Goal: Task Accomplishment & Management: Use online tool/utility

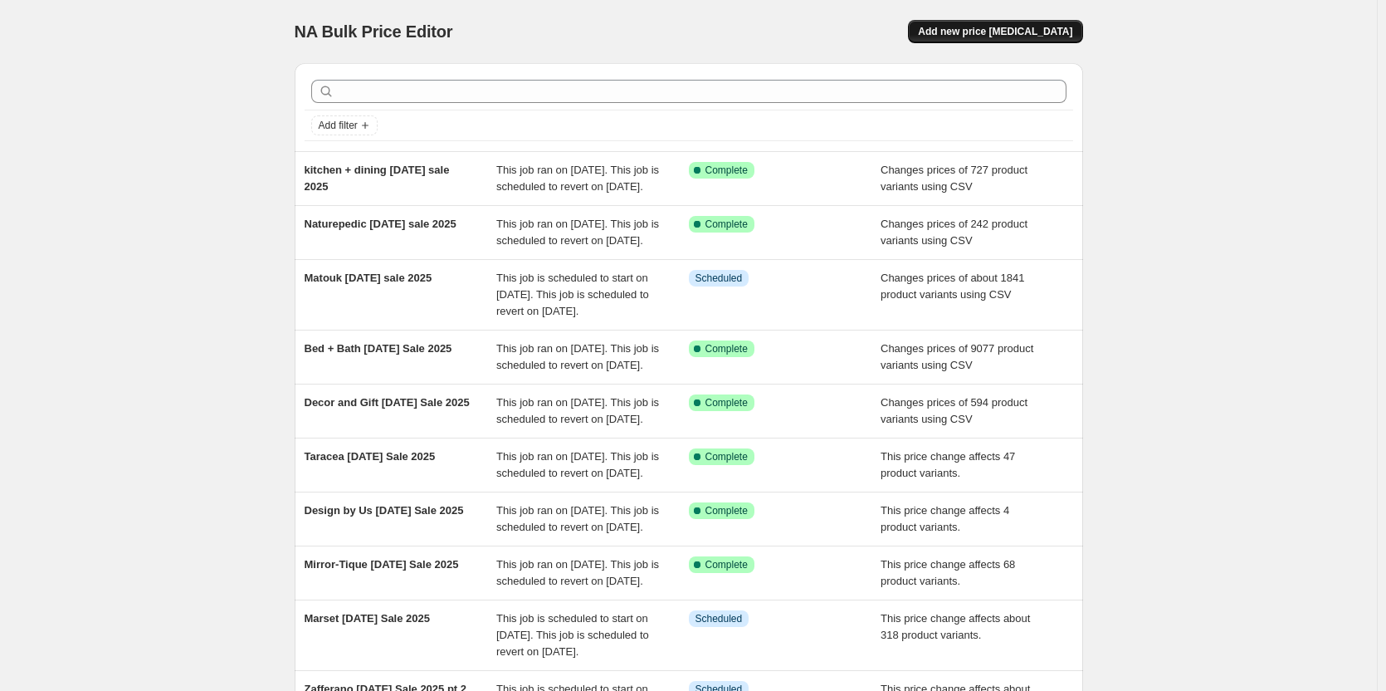
click at [1053, 34] on span "Add new price [MEDICAL_DATA]" at bounding box center [995, 31] width 154 height 13
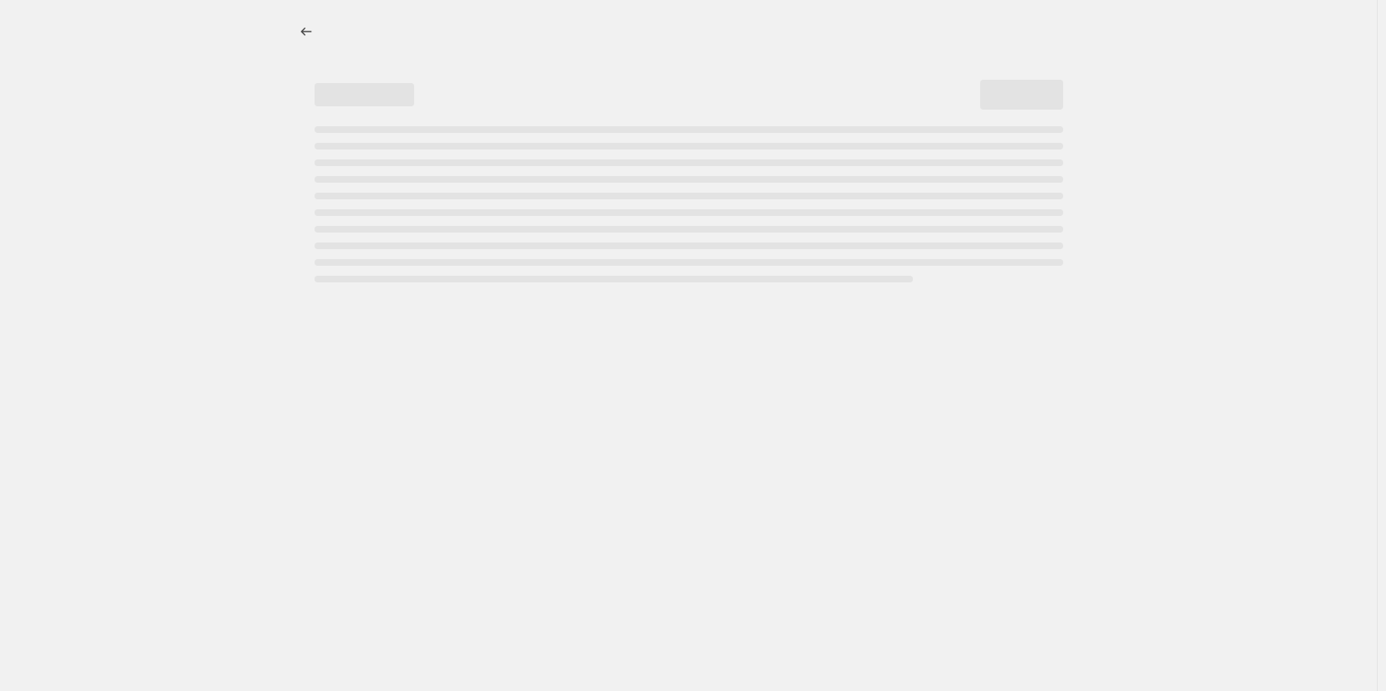
select select "percentage"
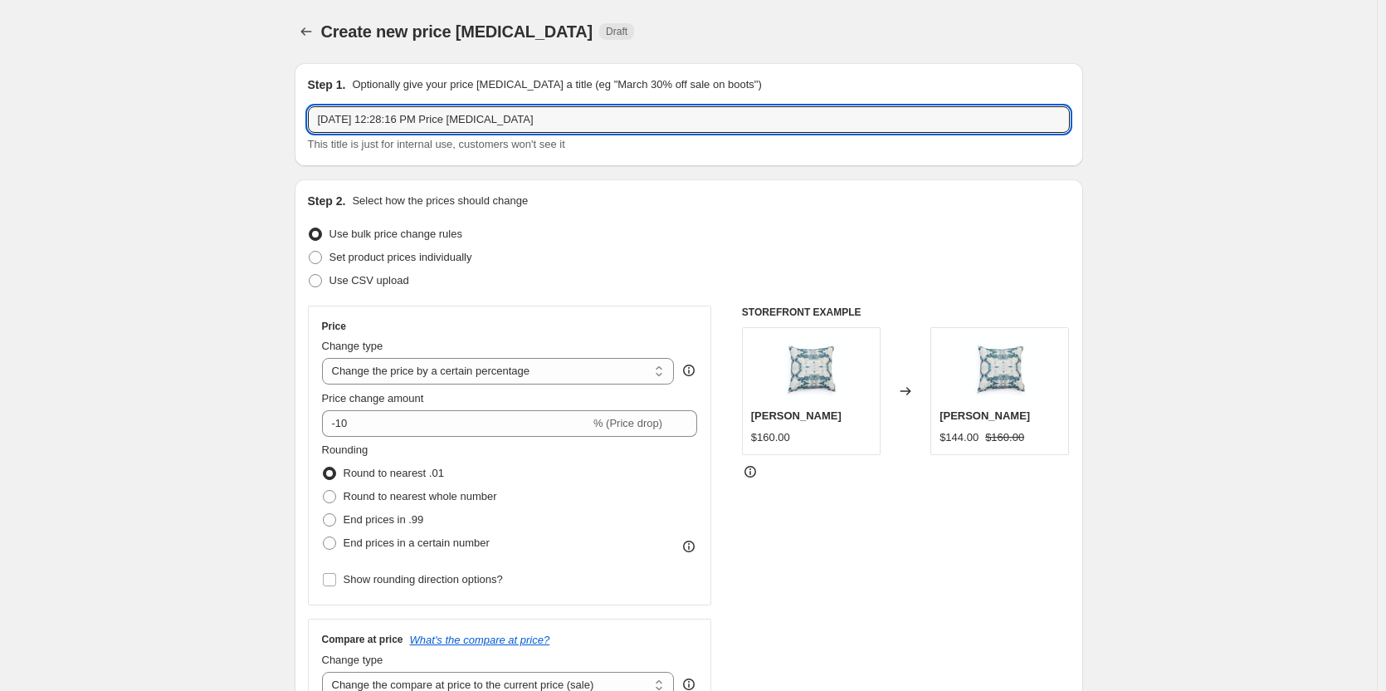
drag, startPoint x: 559, startPoint y: 122, endPoint x: 238, endPoint y: 96, distance: 321.4
type input "furniture sku [DATE] promo"
click at [322, 279] on span at bounding box center [315, 280] width 13 height 13
click at [310, 275] on input "Use CSV upload" at bounding box center [309, 274] width 1 height 1
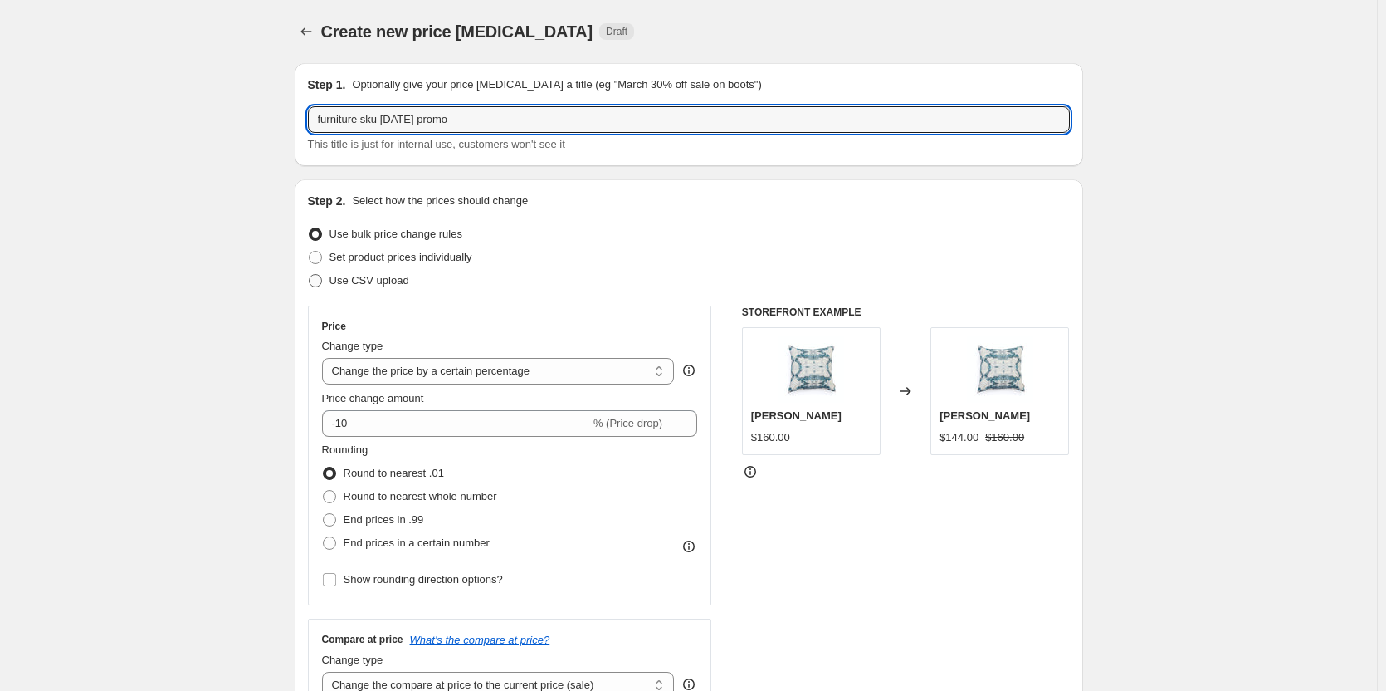
radio input "true"
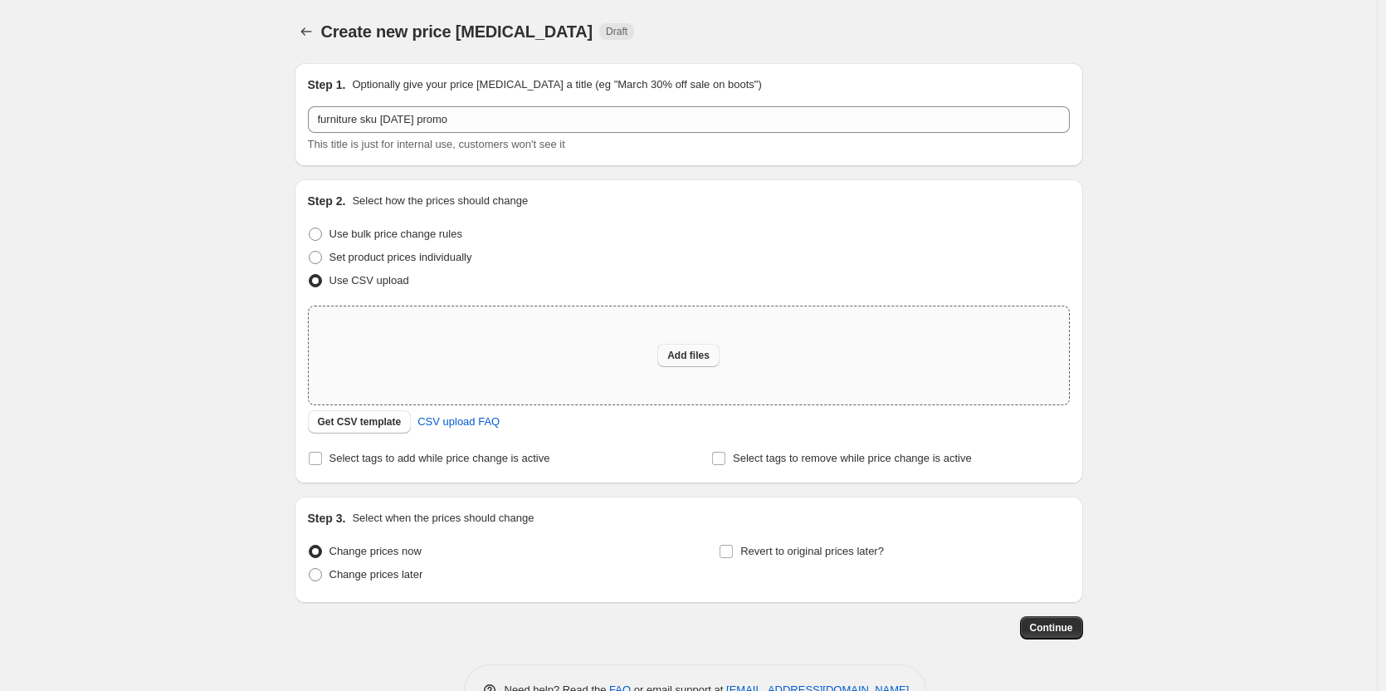
click at [708, 354] on span "Add files" at bounding box center [688, 355] width 42 height 13
type input "C:\fakepath\furniture sku promos [DATE].csv"
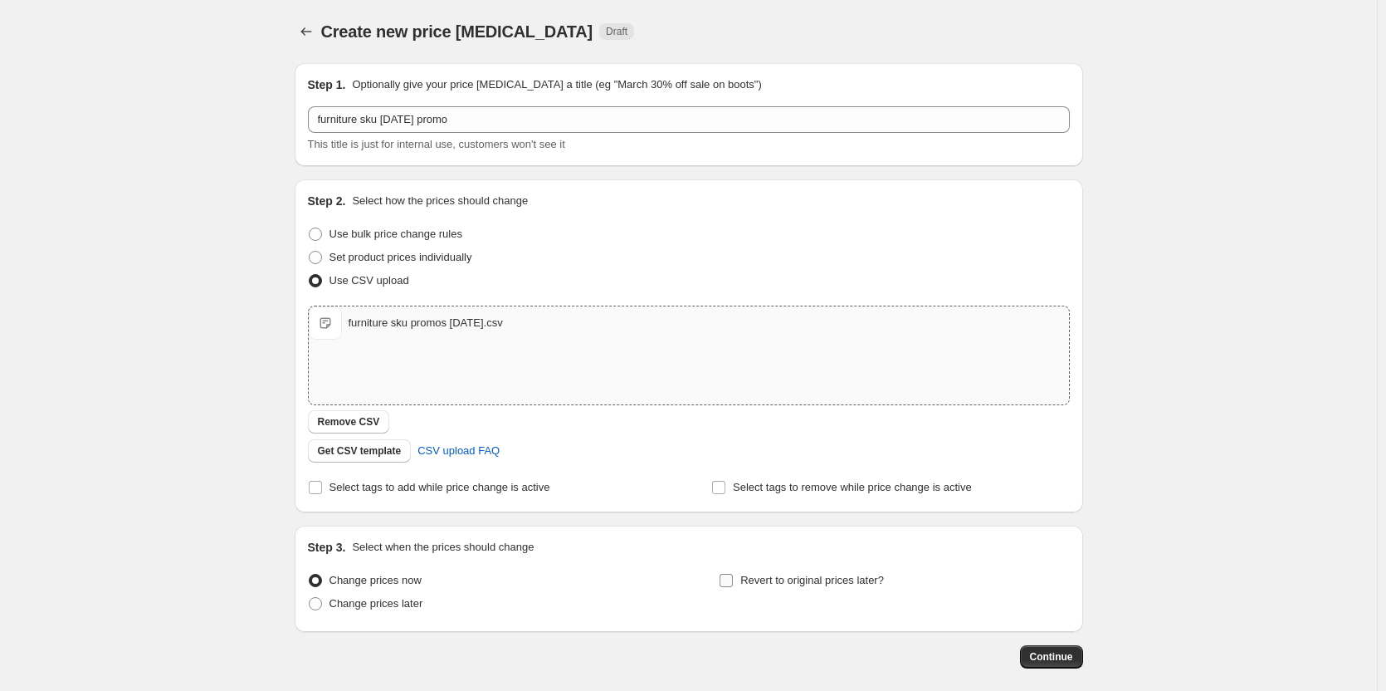
click at [793, 579] on span "Revert to original prices later?" at bounding box center [812, 579] width 144 height 12
click at [733, 579] on input "Revert to original prices later?" at bounding box center [726, 579] width 13 height 13
checkbox input "true"
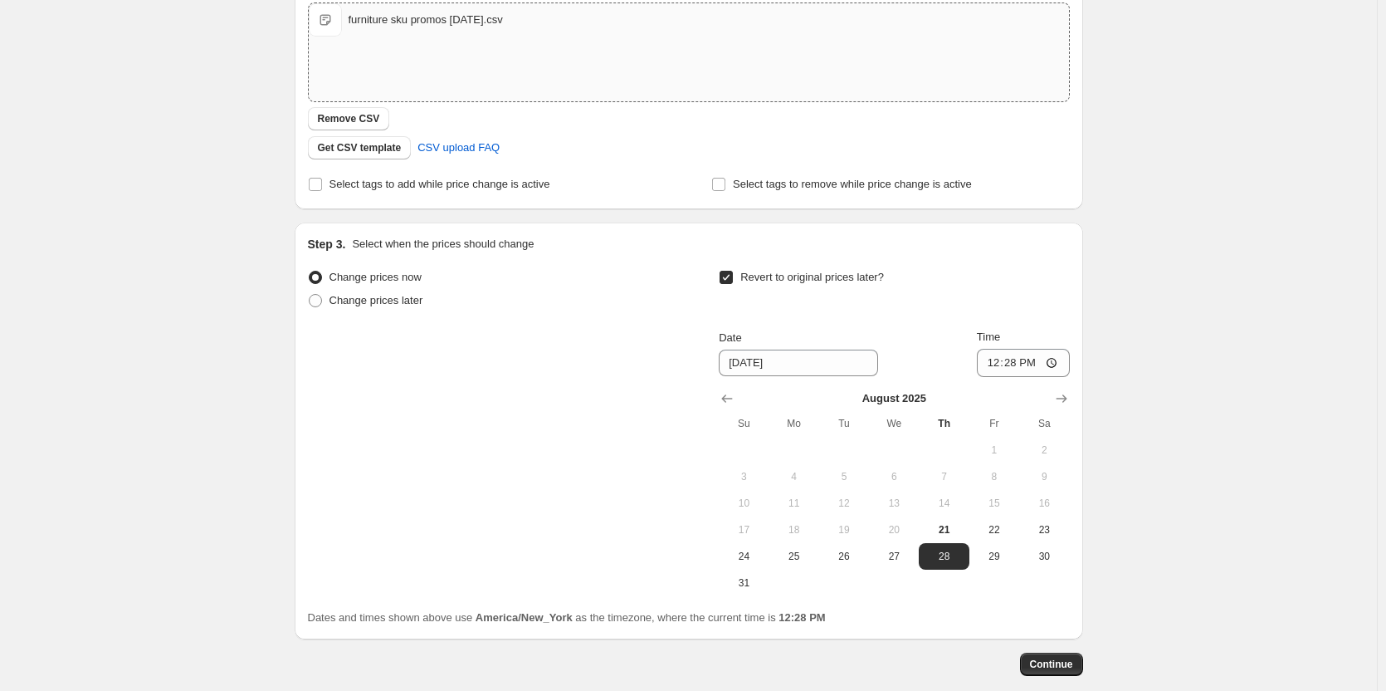
scroll to position [389, 0]
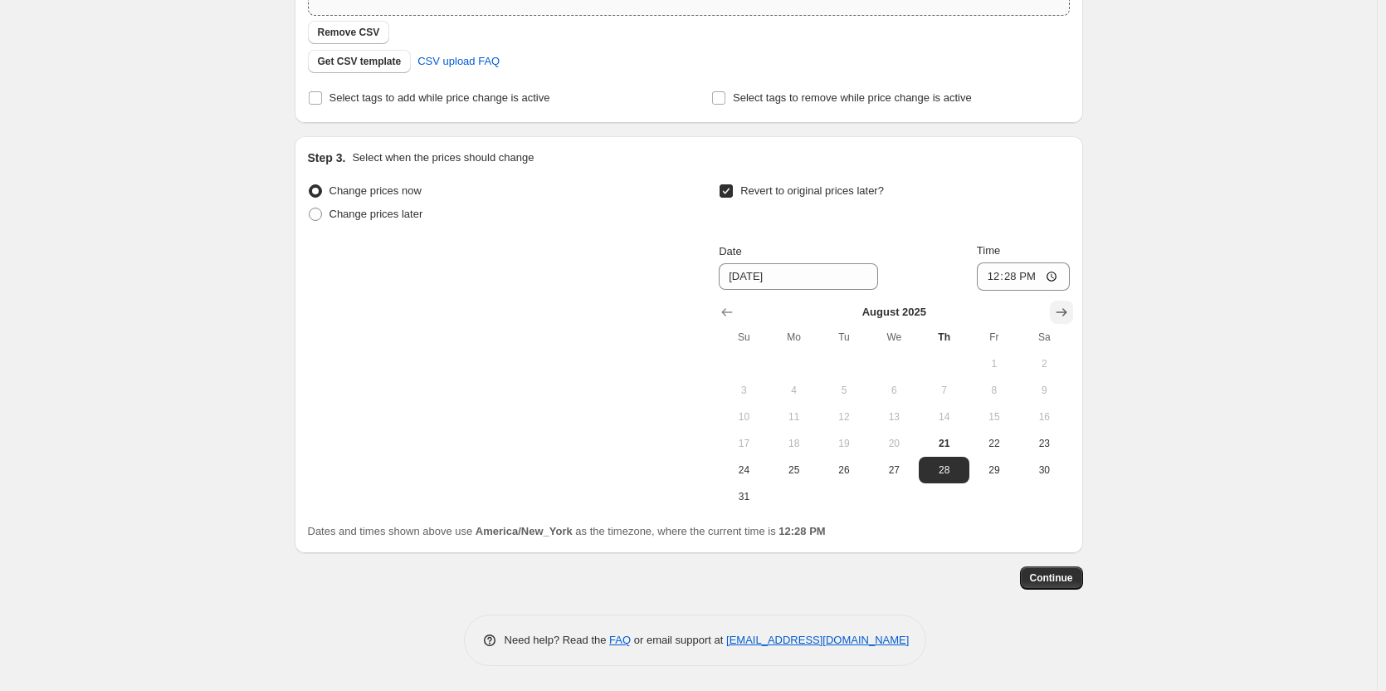
click at [1056, 312] on button "Show next month, September 2025" at bounding box center [1061, 311] width 23 height 23
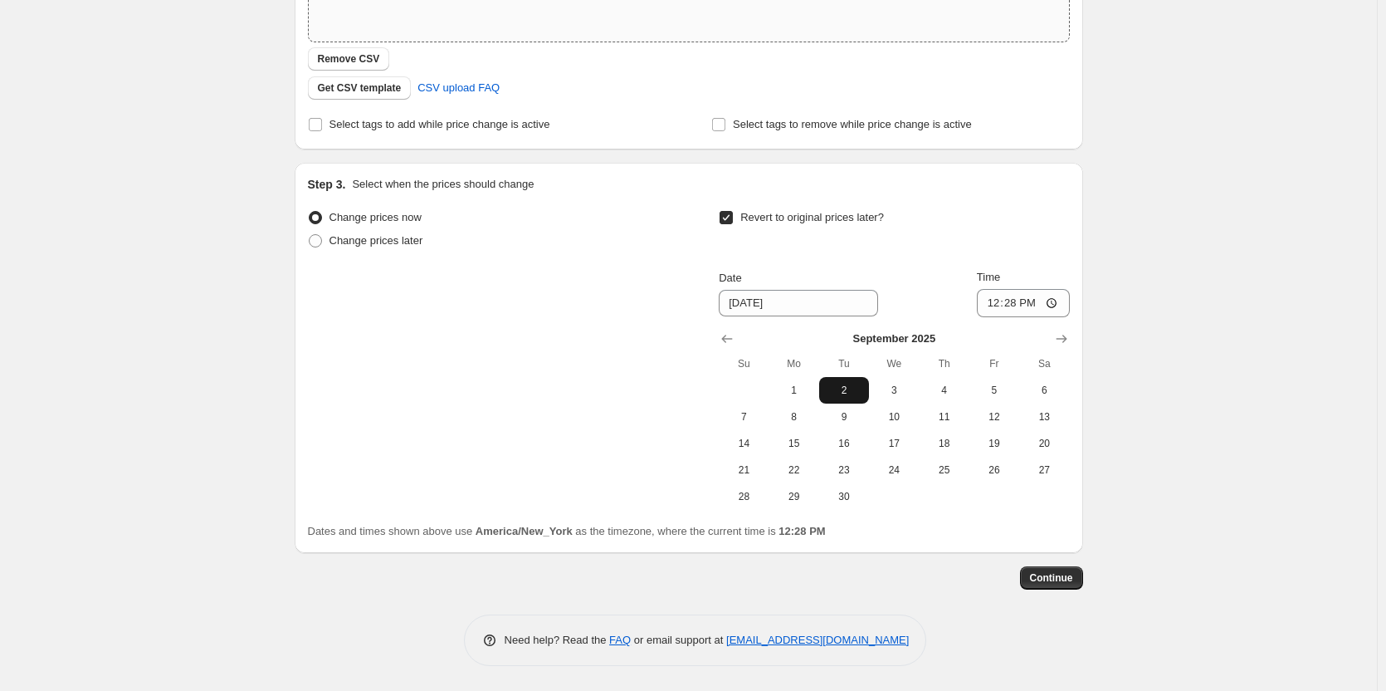
click at [837, 383] on span "2" at bounding box center [844, 389] width 37 height 13
type input "[DATE]"
click at [1005, 303] on input "12:28" at bounding box center [1023, 303] width 93 height 28
type input "23:59"
drag, startPoint x: 46, startPoint y: 381, endPoint x: 79, endPoint y: 372, distance: 34.4
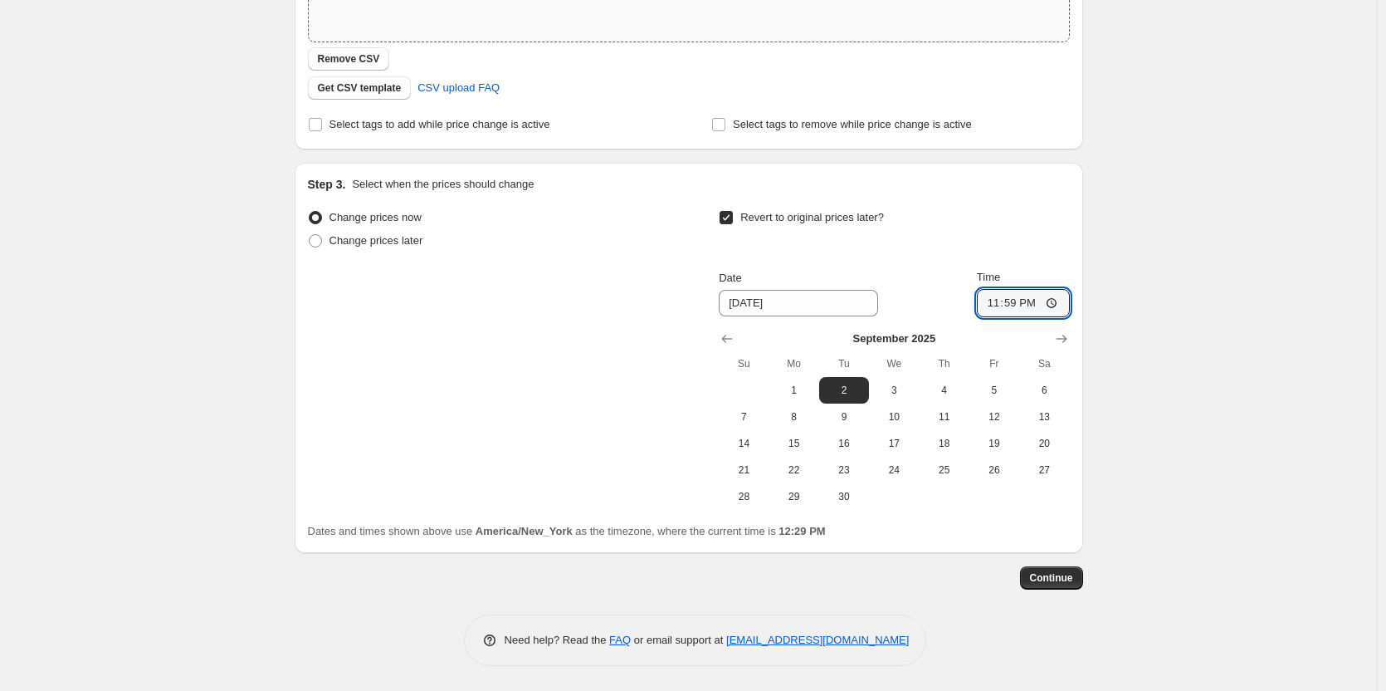
click at [46, 380] on div "Create new price [MEDICAL_DATA]. This page is ready Create new price [MEDICAL_D…" at bounding box center [688, 163] width 1377 height 1053
click at [1073, 578] on span "Continue" at bounding box center [1051, 577] width 43 height 13
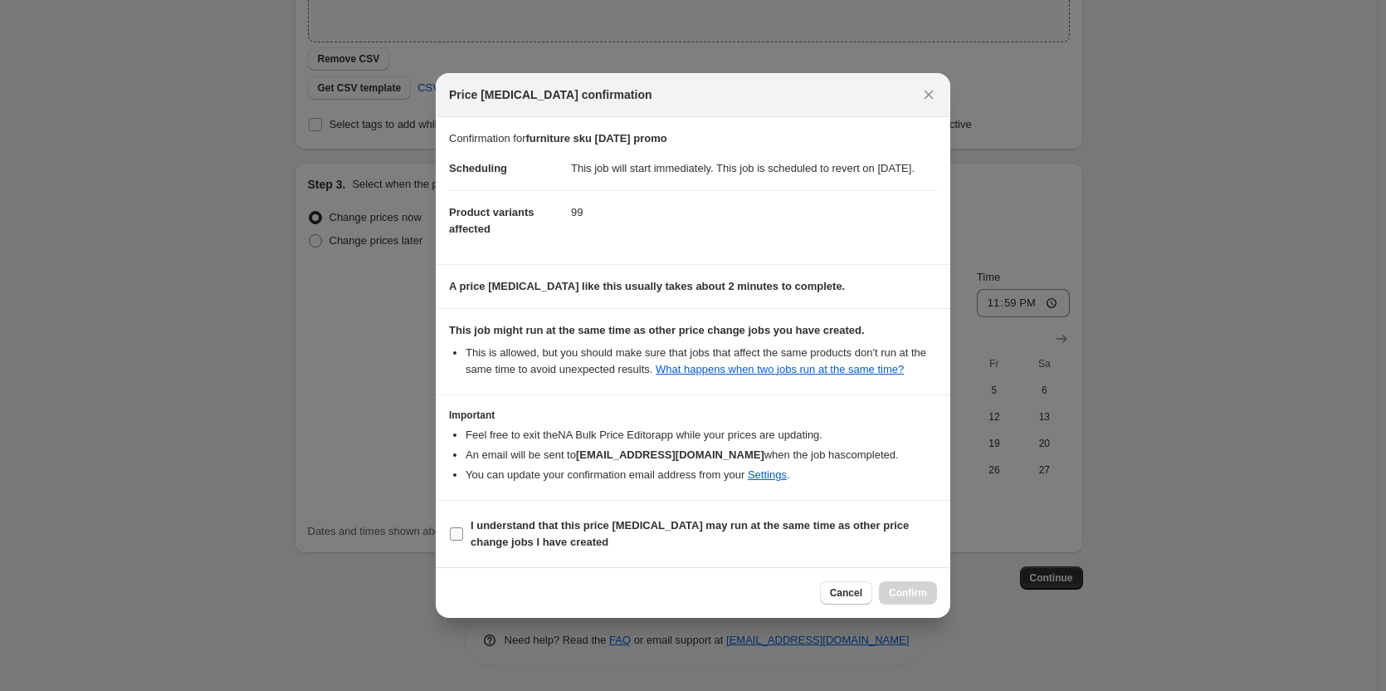
click at [607, 538] on b "I understand that this price [MEDICAL_DATA] may run at the same time as other p…" at bounding box center [690, 533] width 438 height 29
click at [463, 538] on input "I understand that this price [MEDICAL_DATA] may run at the same time as other p…" at bounding box center [456, 533] width 13 height 13
checkbox input "true"
click at [915, 599] on span "Confirm" at bounding box center [908, 592] width 38 height 13
